Goal: Task Accomplishment & Management: Manage account settings

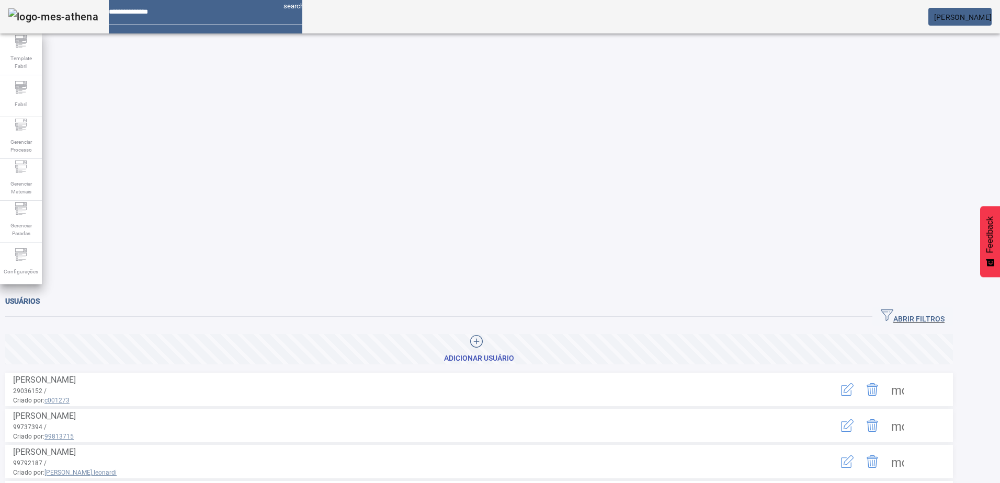
click at [938, 309] on span "ABRIR FILTROS" at bounding box center [913, 317] width 64 height 16
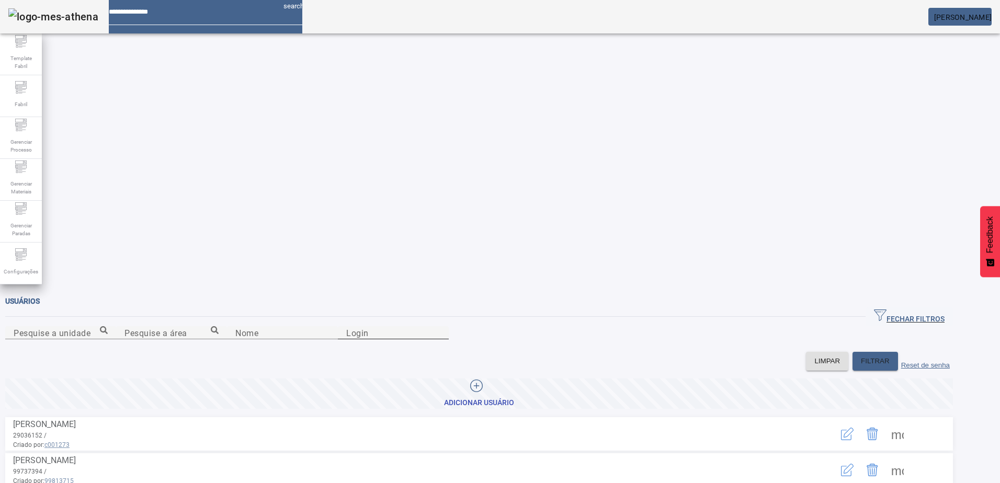
click at [440, 326] on div "Login" at bounding box center [393, 332] width 94 height 13
type input "******"
click at [854, 428] on icon "button" at bounding box center [847, 434] width 13 height 13
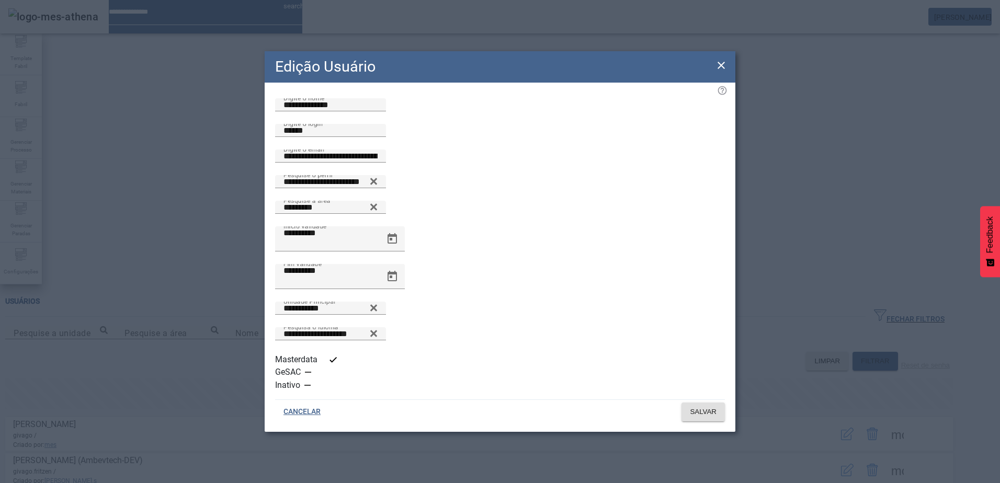
click at [723, 72] on icon at bounding box center [721, 65] width 13 height 13
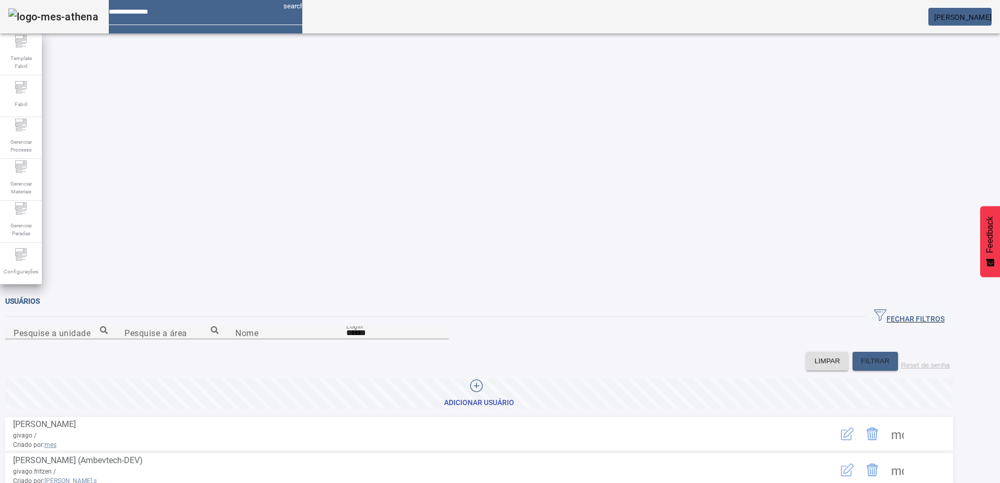
click at [854, 428] on icon "button" at bounding box center [847, 434] width 13 height 13
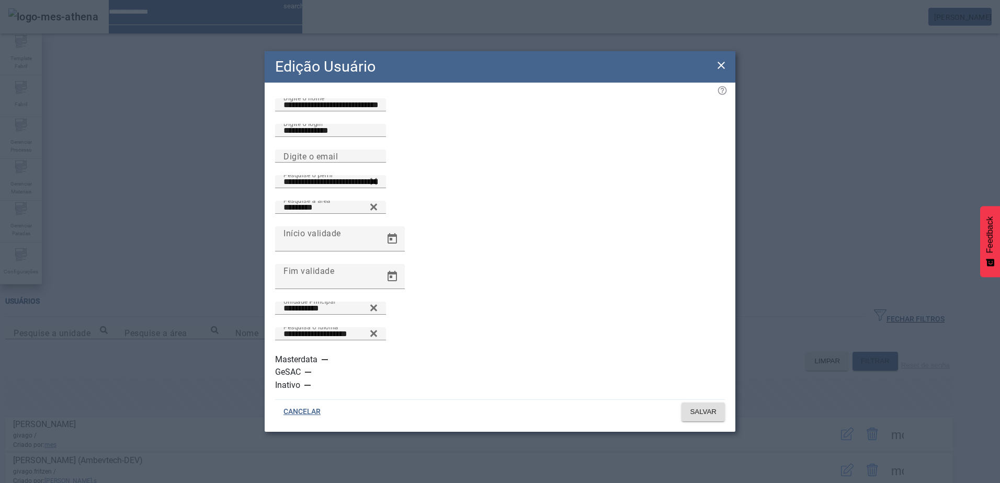
click at [725, 74] on div "Edição Usuário" at bounding box center [500, 66] width 471 height 31
click at [378, 314] on icon at bounding box center [374, 308] width 8 height 13
click at [378, 315] on input "*******" at bounding box center [330, 308] width 94 height 13
click at [378, 310] on icon at bounding box center [374, 306] width 8 height 8
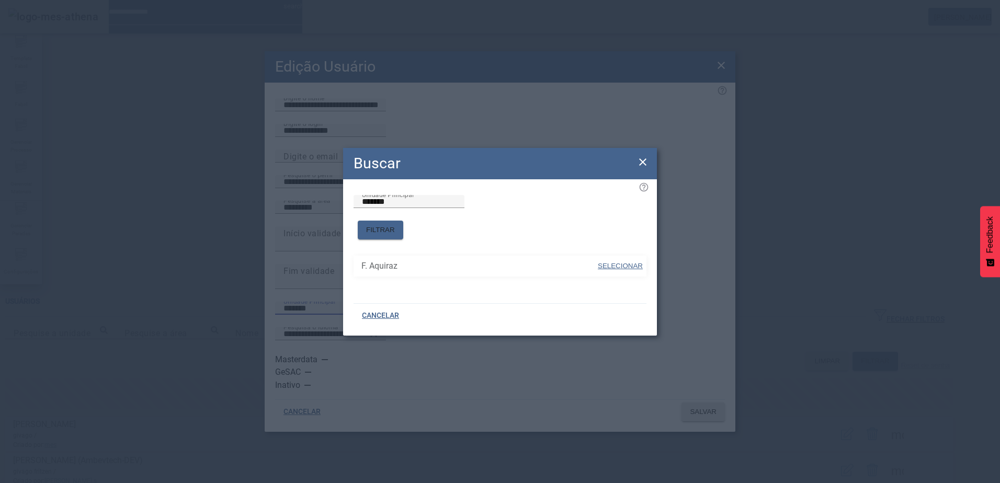
click at [611, 254] on span at bounding box center [620, 266] width 47 height 25
type input "**********"
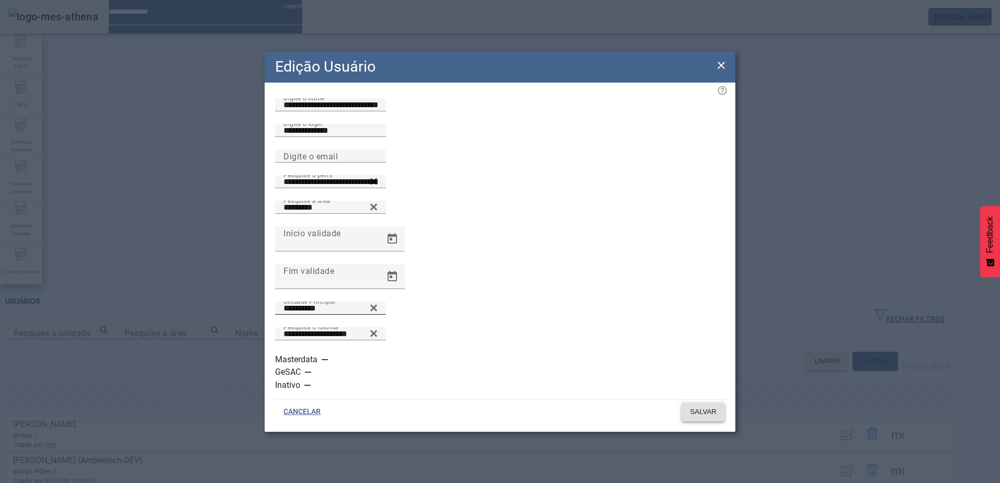
click at [696, 407] on span "SALVAR" at bounding box center [703, 412] width 27 height 10
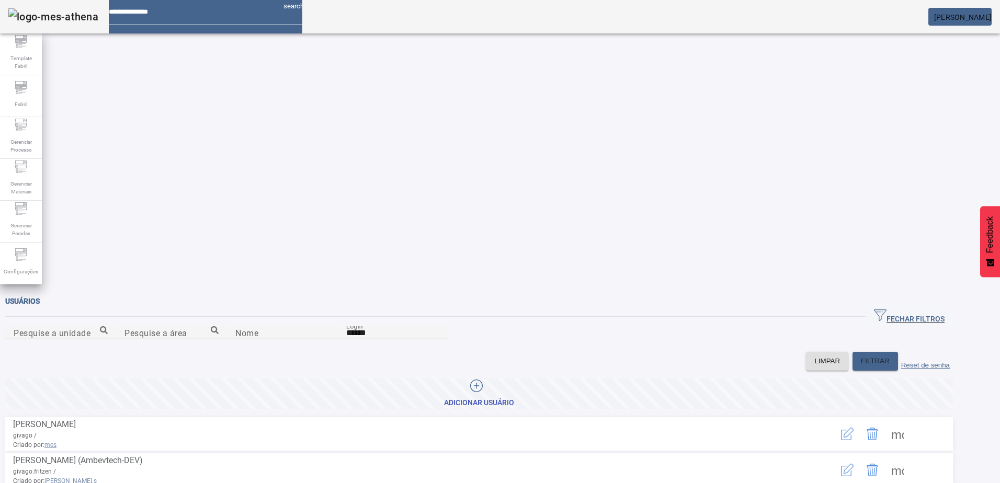
click at [854, 428] on icon "button" at bounding box center [847, 434] width 13 height 13
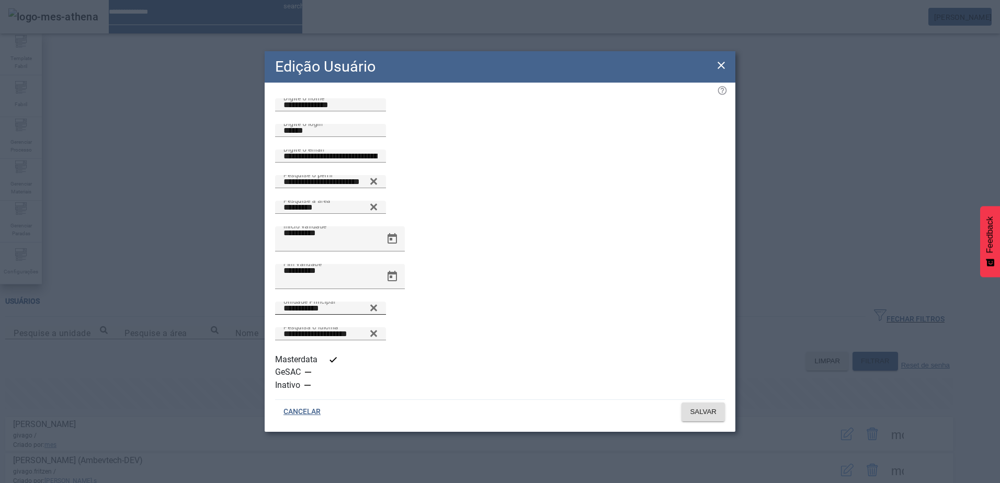
click at [377, 311] on icon at bounding box center [373, 307] width 7 height 7
click at [378, 310] on icon at bounding box center [374, 306] width 8 height 8
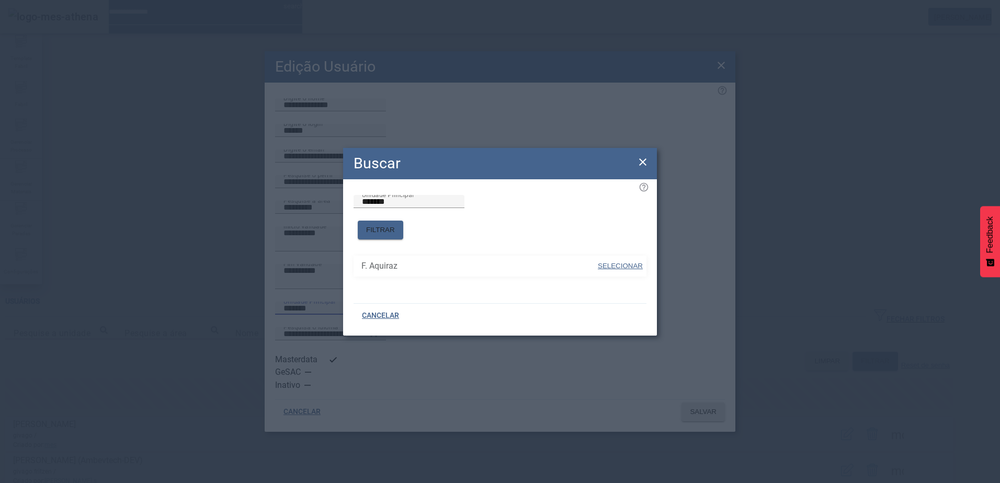
click at [636, 262] on span "SELECIONAR" at bounding box center [620, 266] width 45 height 8
type input "**********"
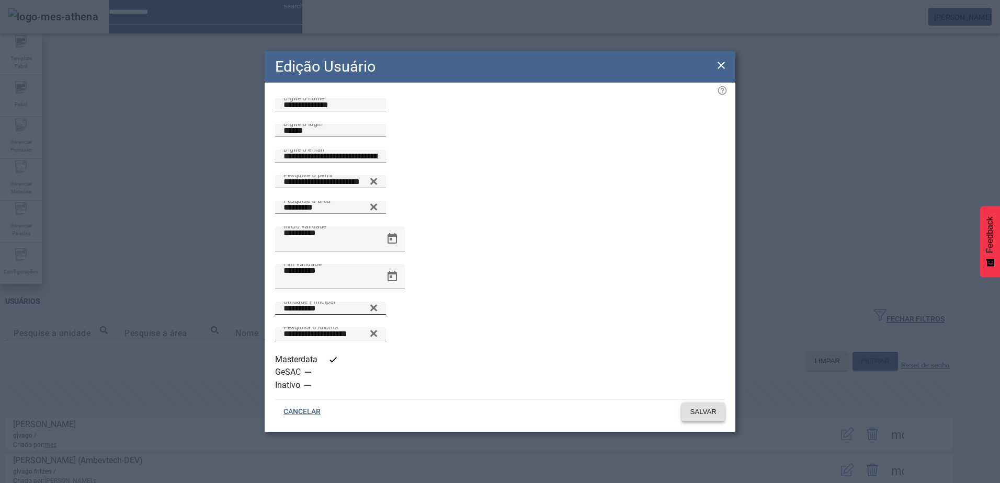
click at [685, 400] on span at bounding box center [703, 412] width 43 height 25
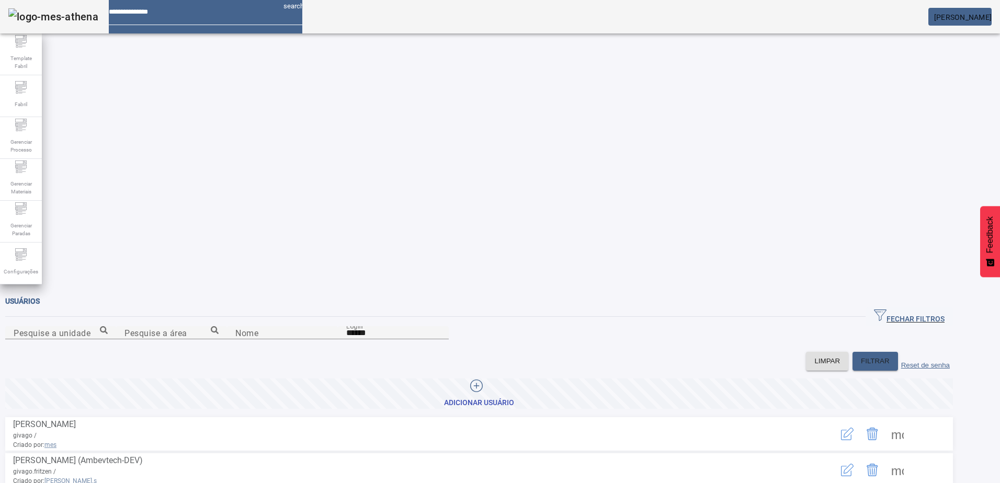
click at [854, 428] on icon "button" at bounding box center [847, 434] width 13 height 13
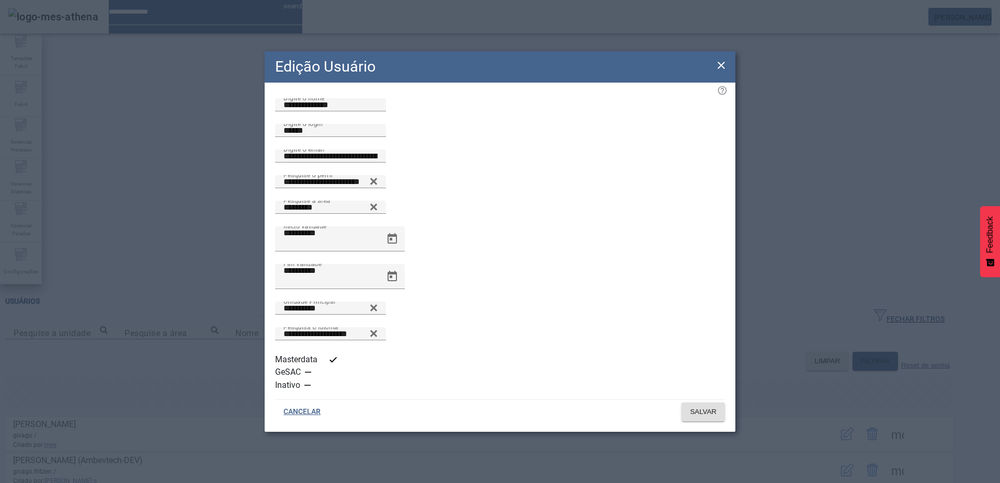
click at [721, 72] on icon at bounding box center [721, 65] width 13 height 13
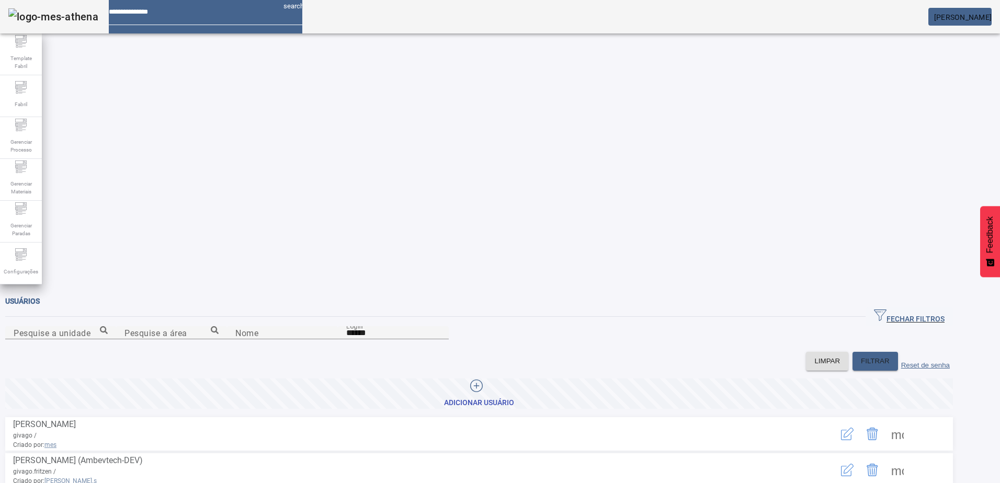
click at [860, 458] on button "button" at bounding box center [847, 470] width 25 height 25
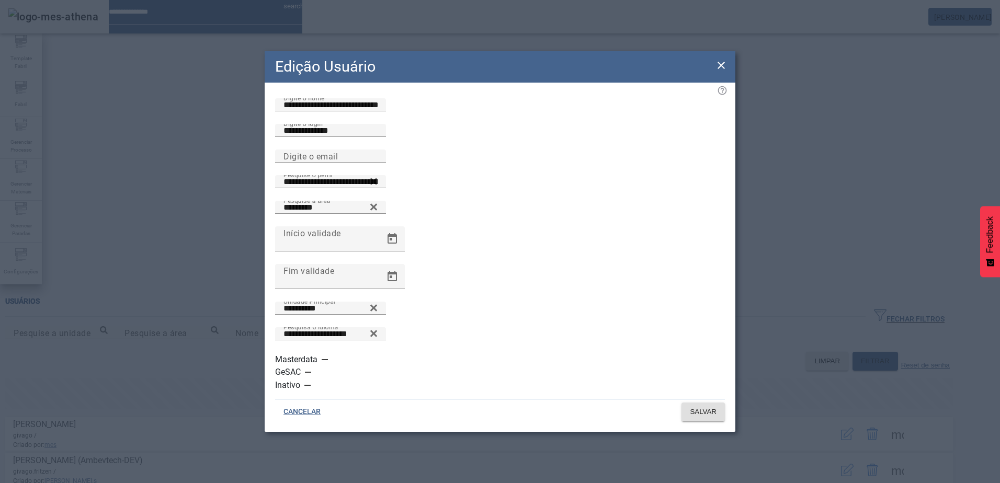
click at [720, 72] on icon at bounding box center [721, 65] width 13 height 13
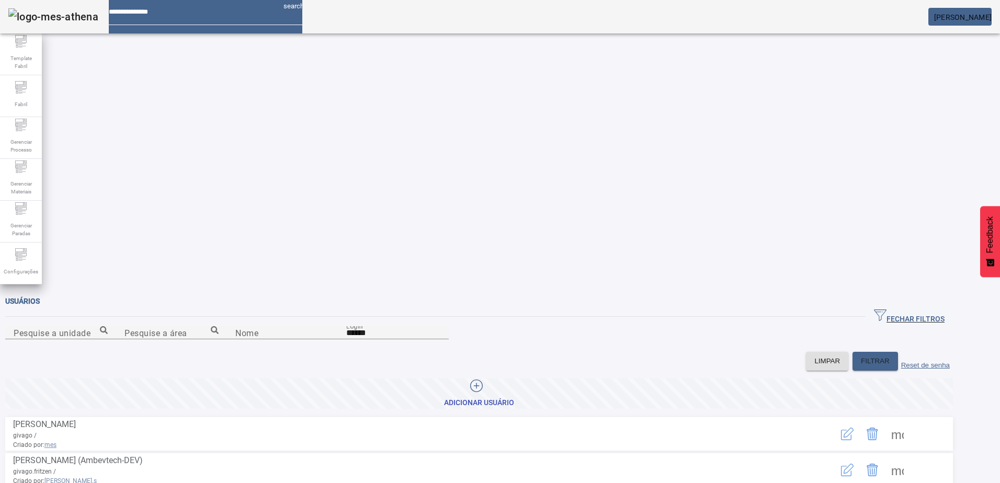
click at [936, 19] on span "[PERSON_NAME]" at bounding box center [963, 17] width 58 height 8
drag, startPoint x: 936, startPoint y: 19, endPoint x: 941, endPoint y: 41, distance: 22.1
